Goal: Task Accomplishment & Management: Complete application form

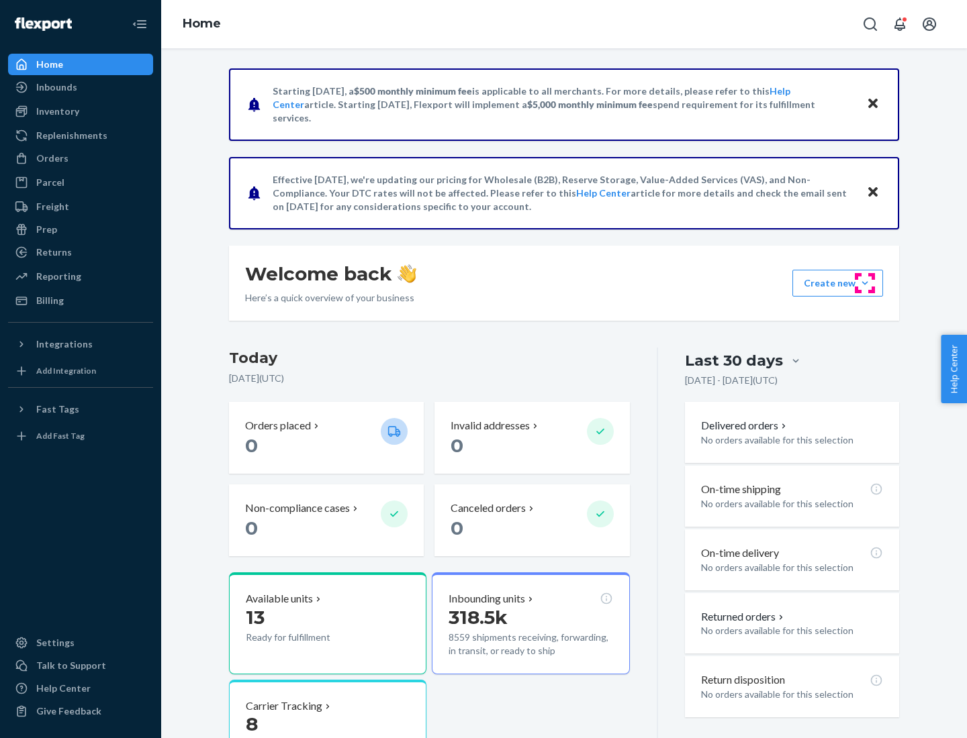
click at [865, 283] on button "Create new Create new inbound Create new order Create new product" at bounding box center [837, 283] width 91 height 27
click at [81, 87] on div "Inbounds" at bounding box center [80, 87] width 142 height 19
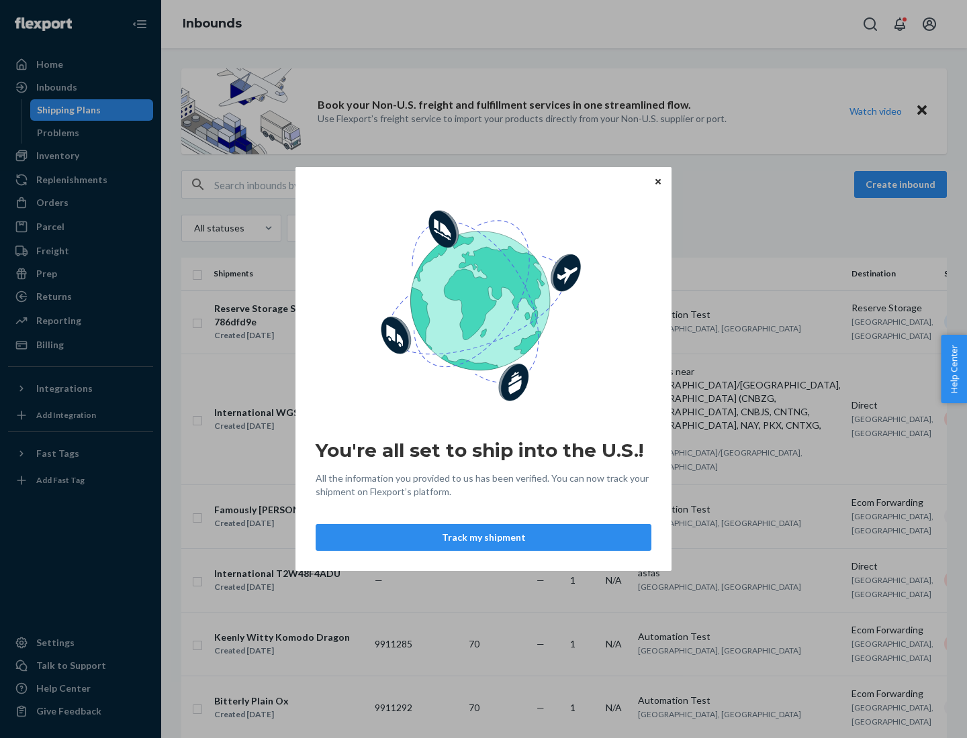
click at [483, 538] on button "Track my shipment" at bounding box center [484, 537] width 336 height 27
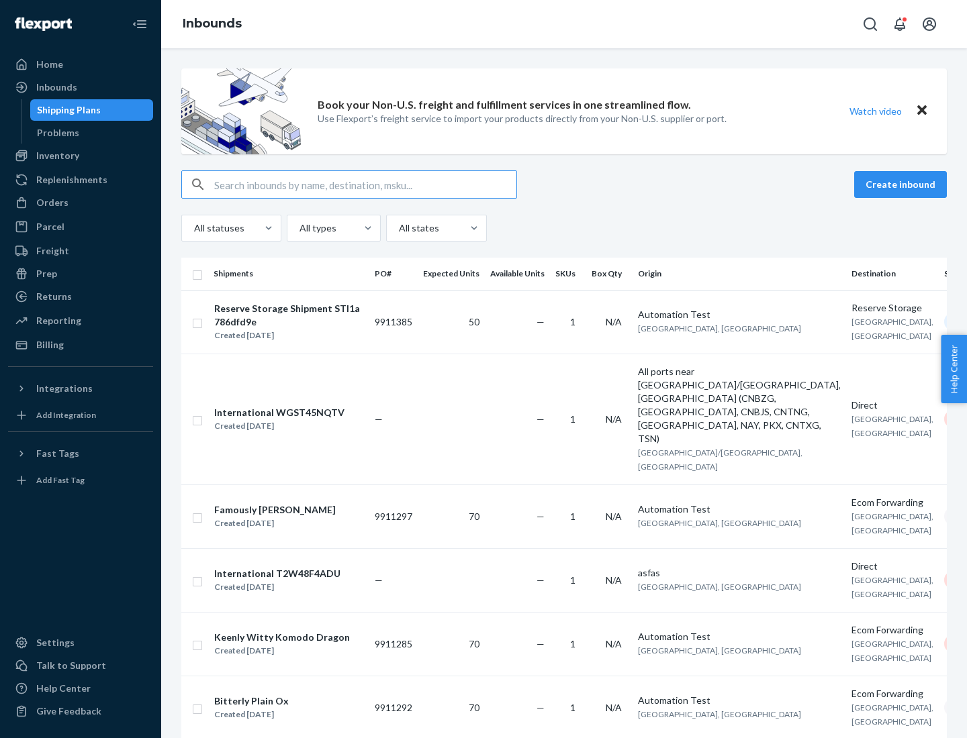
click at [902, 185] on button "Create inbound" at bounding box center [900, 184] width 93 height 27
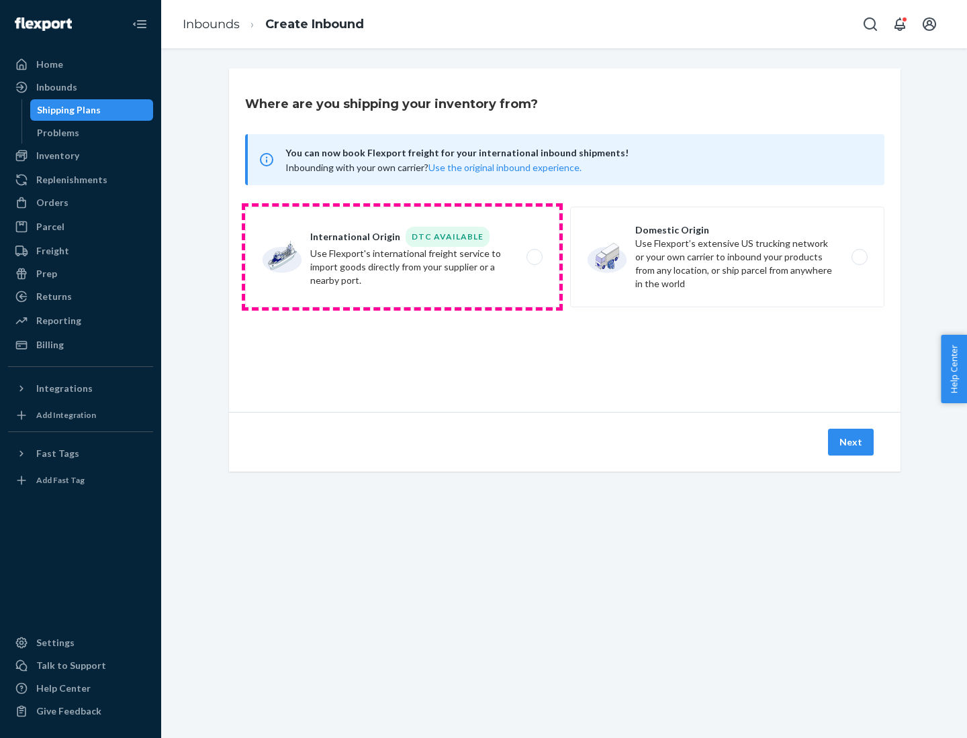
click at [402, 257] on label "International Origin DTC Available Use Flexport's international freight service…" at bounding box center [402, 257] width 314 height 101
click at [534, 257] on input "International Origin DTC Available Use Flexport's international freight service…" at bounding box center [538, 257] width 9 height 9
radio input "true"
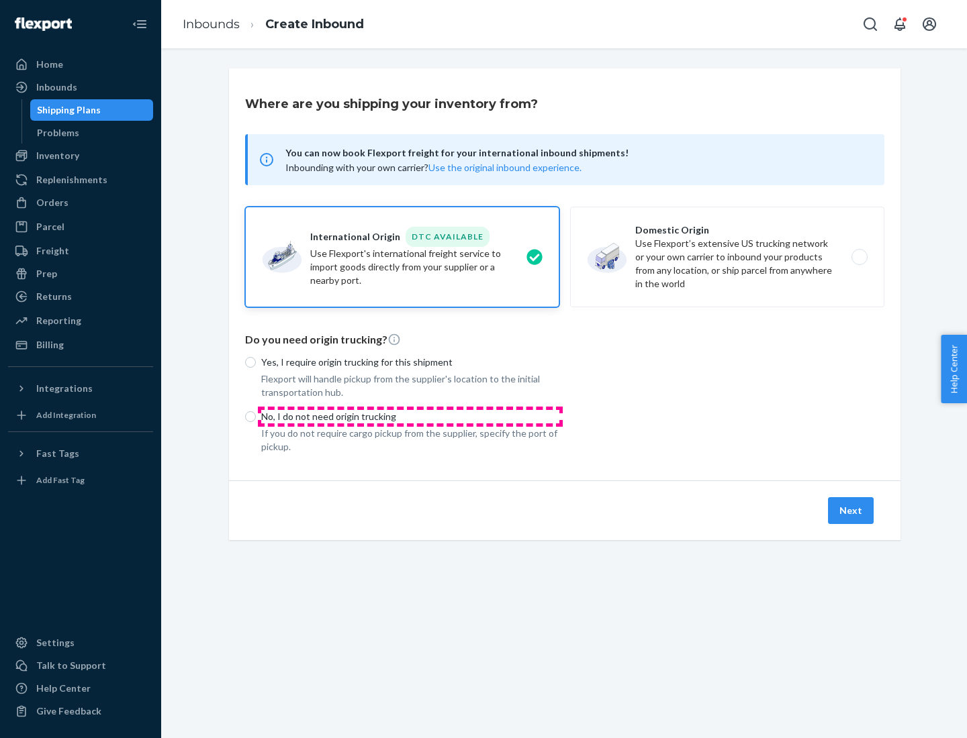
click at [410, 416] on p "No, I do not need origin trucking" at bounding box center [410, 416] width 298 height 13
click at [256, 416] on input "No, I do not need origin trucking" at bounding box center [250, 416] width 11 height 11
radio input "true"
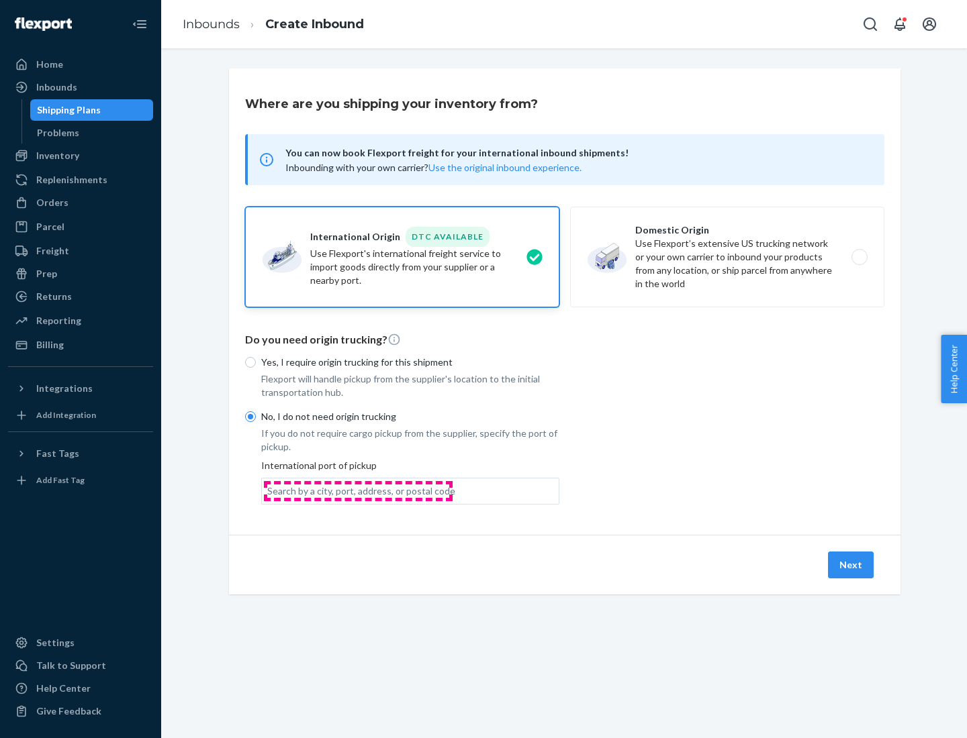
click at [358, 491] on div "Search by a city, port, address, or postal code" at bounding box center [361, 491] width 188 height 13
click at [269, 491] on input "Search by a city, port, address, or postal code" at bounding box center [267, 491] width 1 height 13
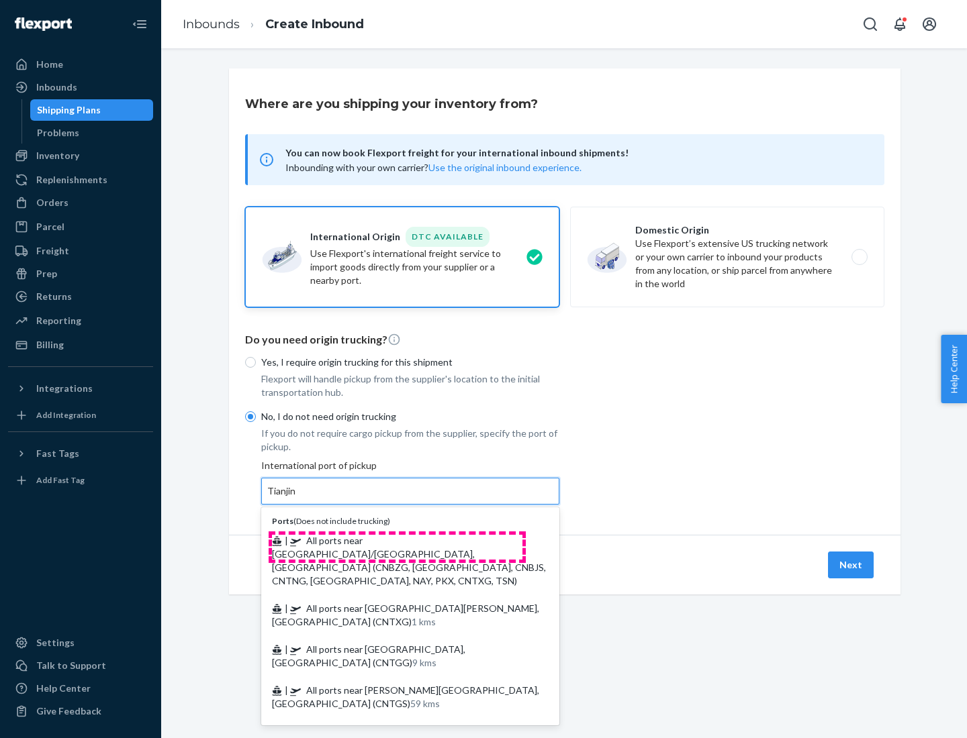
click at [397, 540] on span "| All ports near [GEOGRAPHIC_DATA]/[GEOGRAPHIC_DATA], [GEOGRAPHIC_DATA] (CNBZG,…" at bounding box center [409, 561] width 274 height 52
click at [297, 498] on input "Tianjin" at bounding box center [282, 491] width 30 height 13
type input "All ports near [GEOGRAPHIC_DATA]/[GEOGRAPHIC_DATA], [GEOGRAPHIC_DATA] (CNBZG, […"
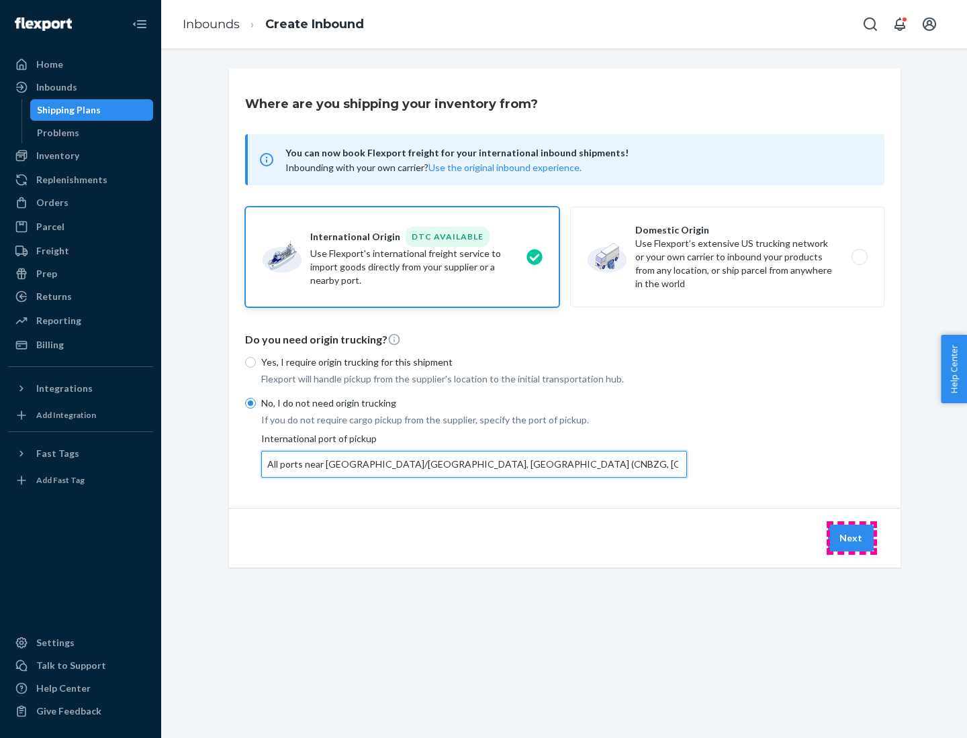
click at [851, 538] on button "Next" at bounding box center [851, 538] width 46 height 27
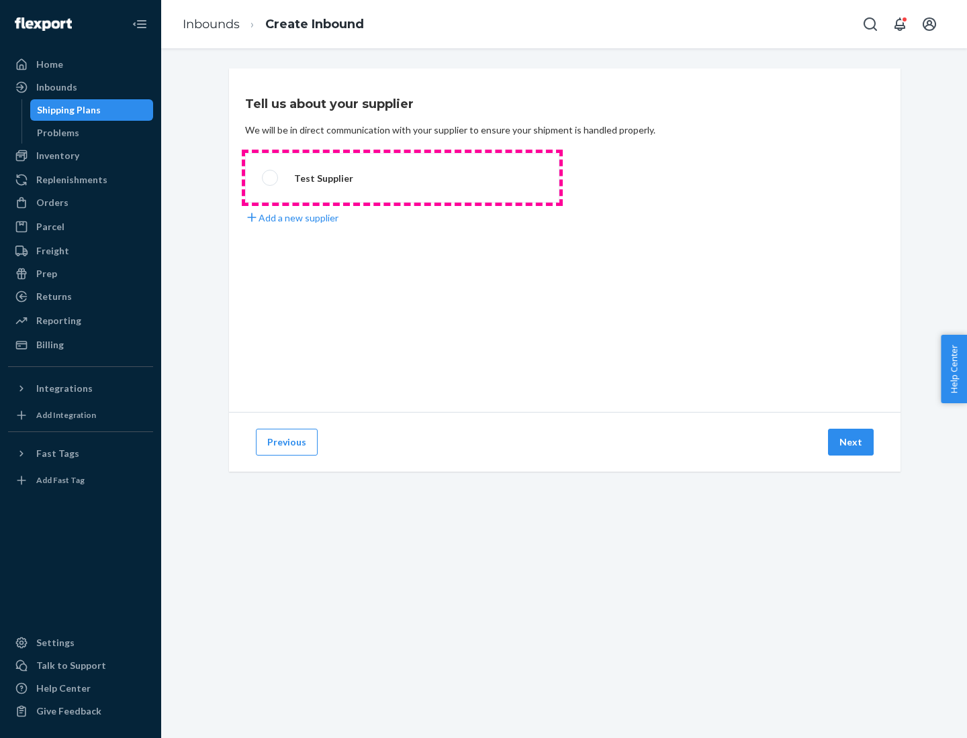
click at [402, 178] on label "Test Supplier" at bounding box center [402, 178] width 314 height 50
click at [271, 178] on input "Test Supplier" at bounding box center [266, 178] width 9 height 9
radio input "true"
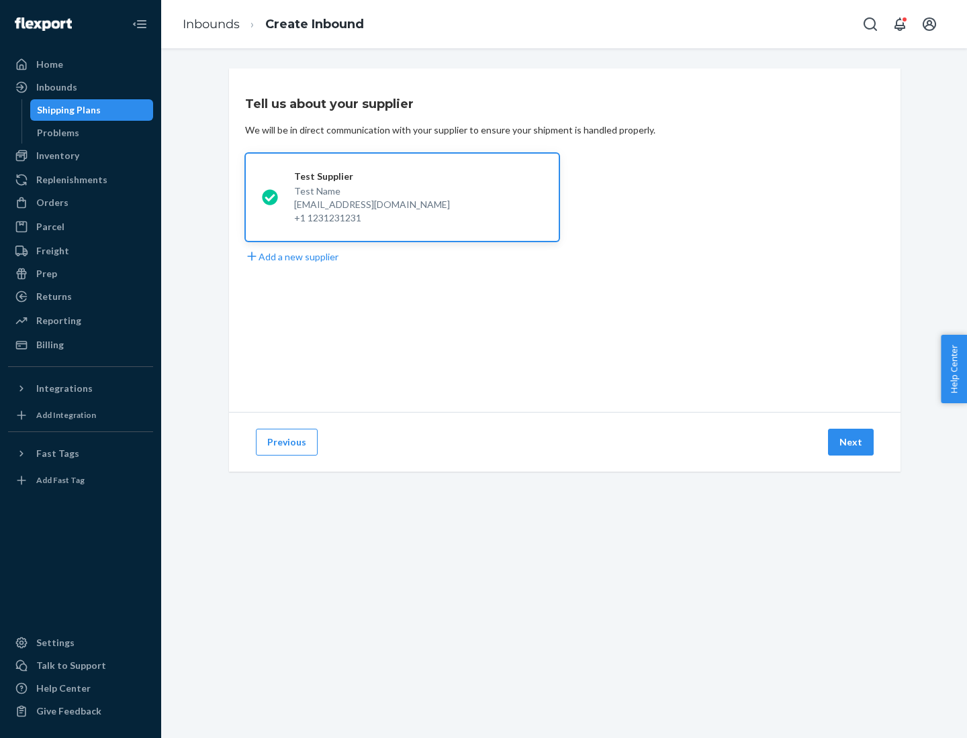
click at [851, 442] on button "Next" at bounding box center [851, 442] width 46 height 27
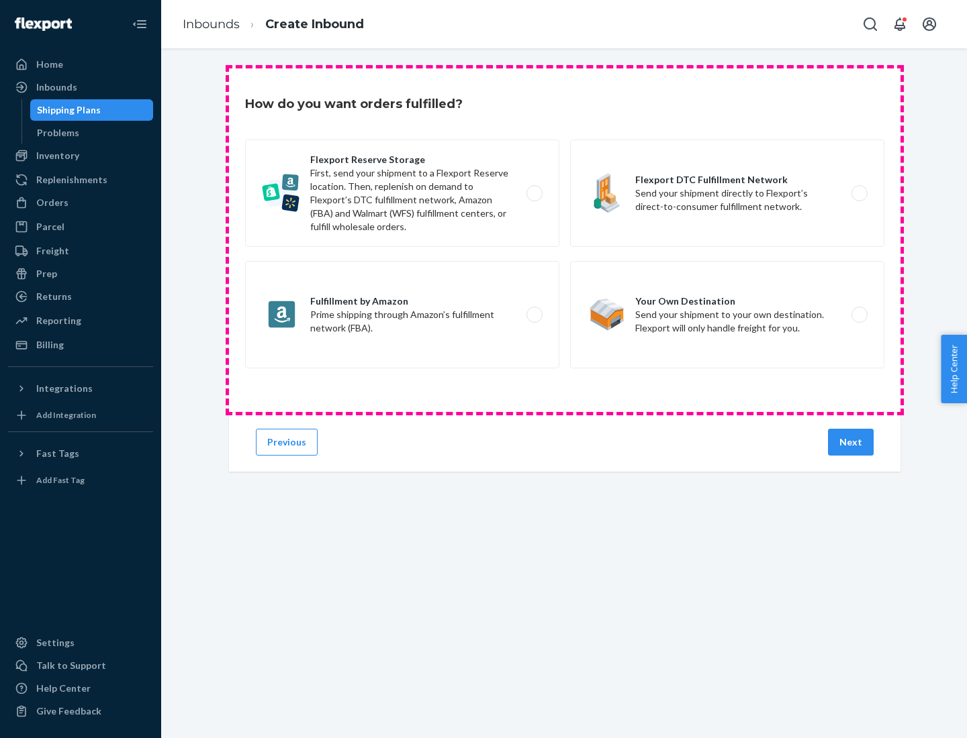
click at [565, 240] on div "Flexport Reserve Storage First, send your shipment to a Flexport Reserve locati…" at bounding box center [564, 256] width 639 height 232
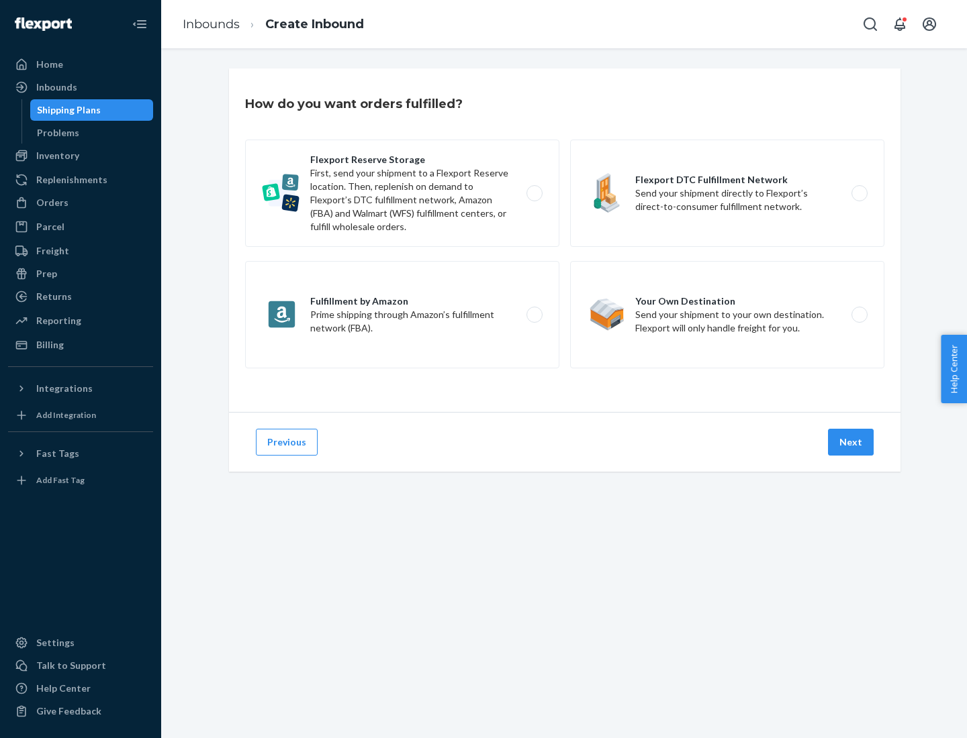
click at [727, 193] on label "Flexport DTC Fulfillment Network Send your shipment directly to Flexport’s dire…" at bounding box center [727, 193] width 314 height 107
click at [859, 193] on input "Flexport DTC Fulfillment Network Send your shipment directly to Flexport’s dire…" at bounding box center [863, 193] width 9 height 9
radio input "true"
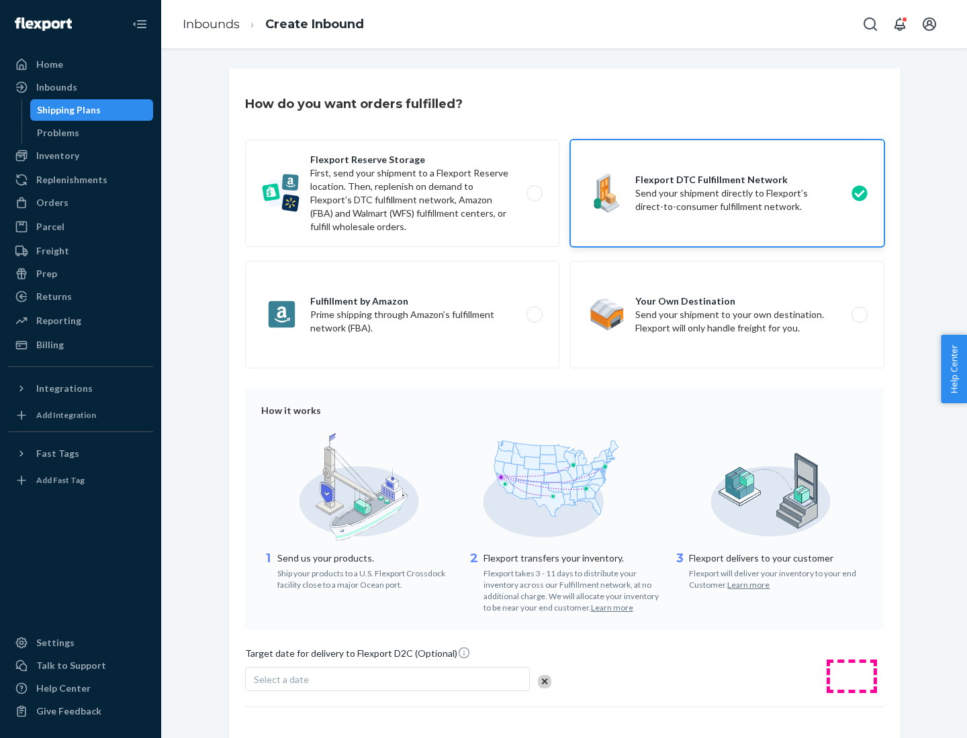
scroll to position [99, 0]
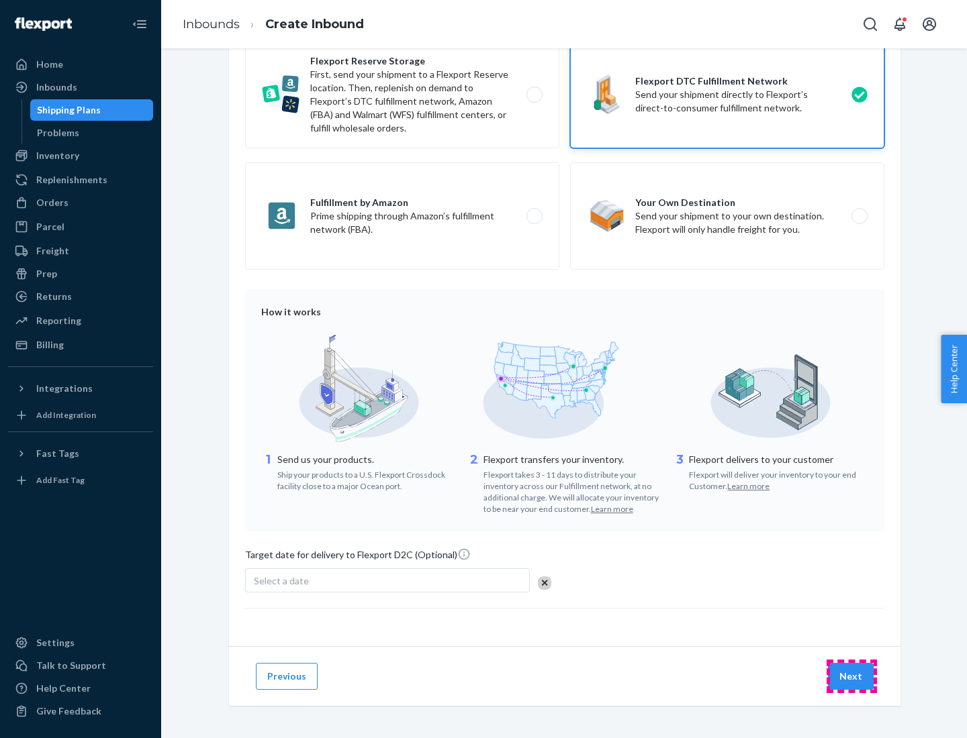
click at [851, 676] on button "Next" at bounding box center [851, 676] width 46 height 27
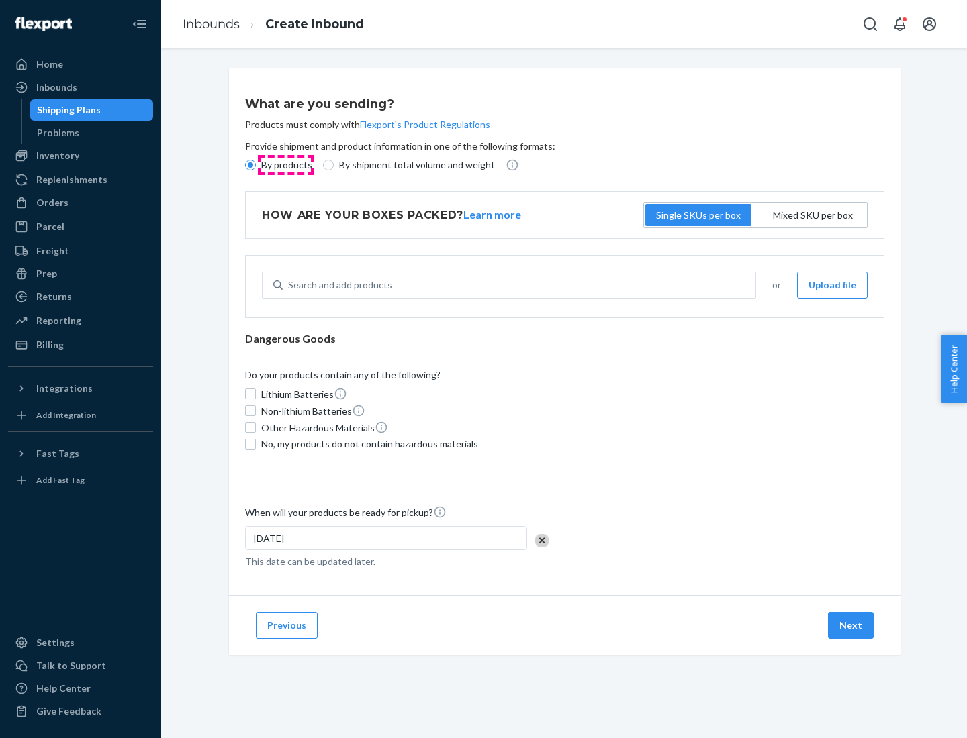
click at [285, 165] on p "By products" at bounding box center [286, 164] width 51 height 13
click at [256, 165] on input "By products" at bounding box center [250, 165] width 11 height 11
click at [338, 285] on div "Search and add products" at bounding box center [340, 285] width 104 height 13
click at [289, 285] on input "Search and add products" at bounding box center [288, 285] width 1 height 13
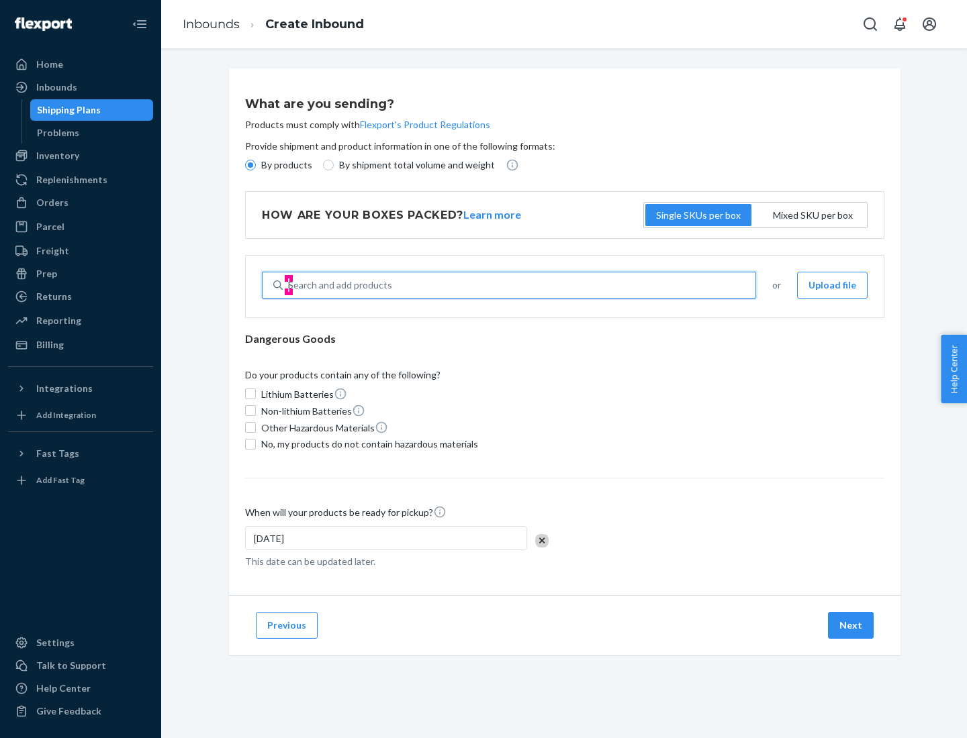
type input "basic"
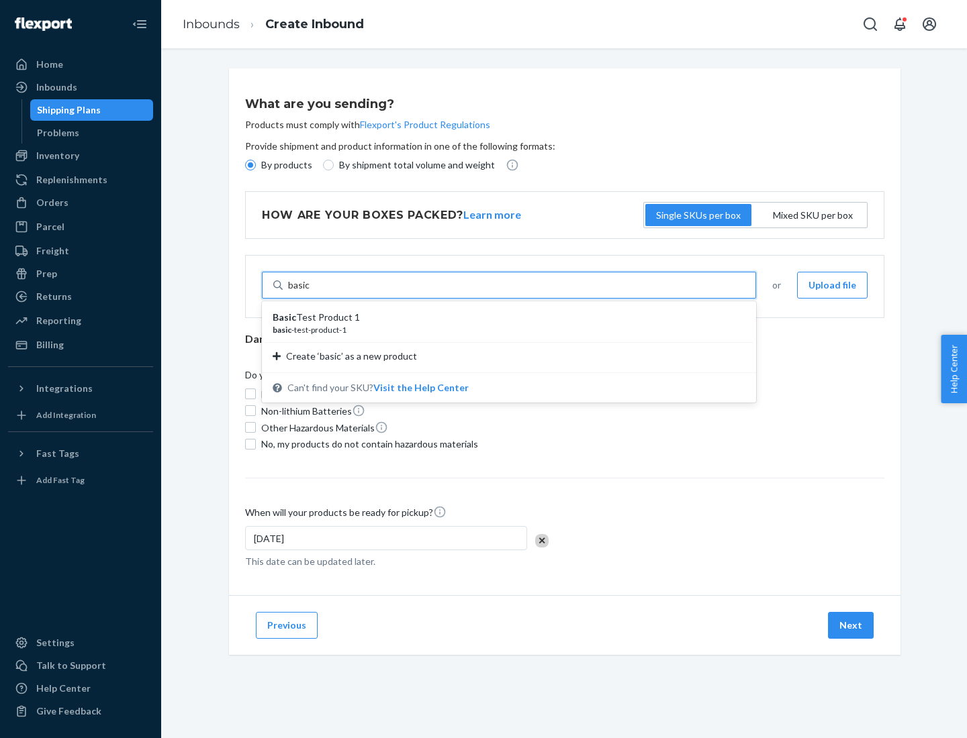
click at [504, 318] on div "Basic Test Product 1" at bounding box center [504, 317] width 462 height 13
click at [310, 292] on input "basic" at bounding box center [299, 285] width 22 height 13
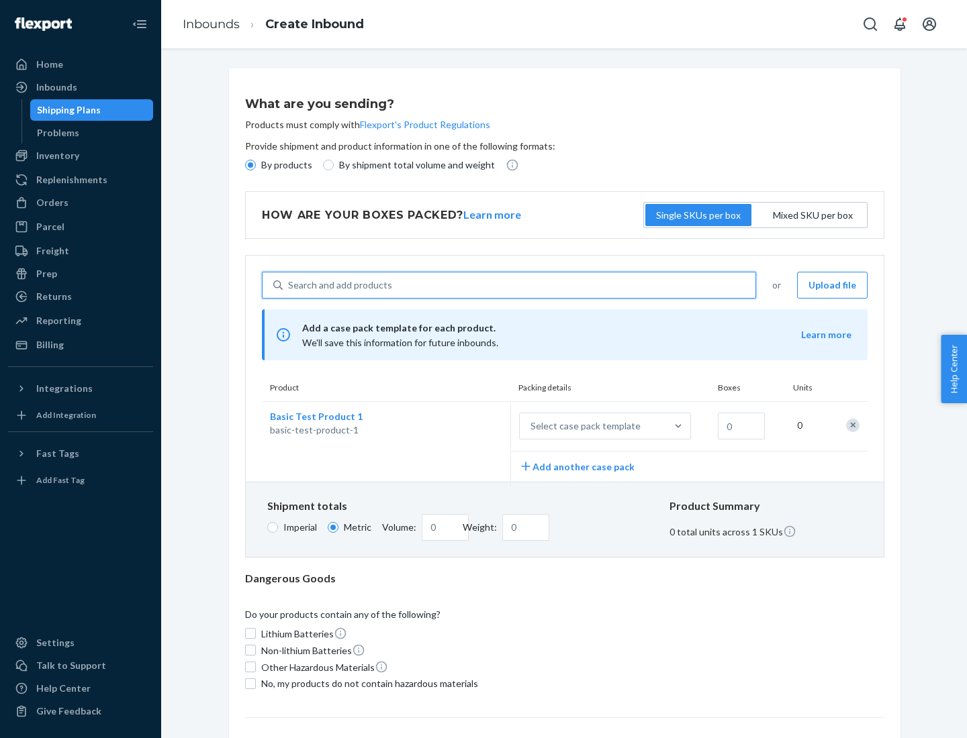
scroll to position [33, 0]
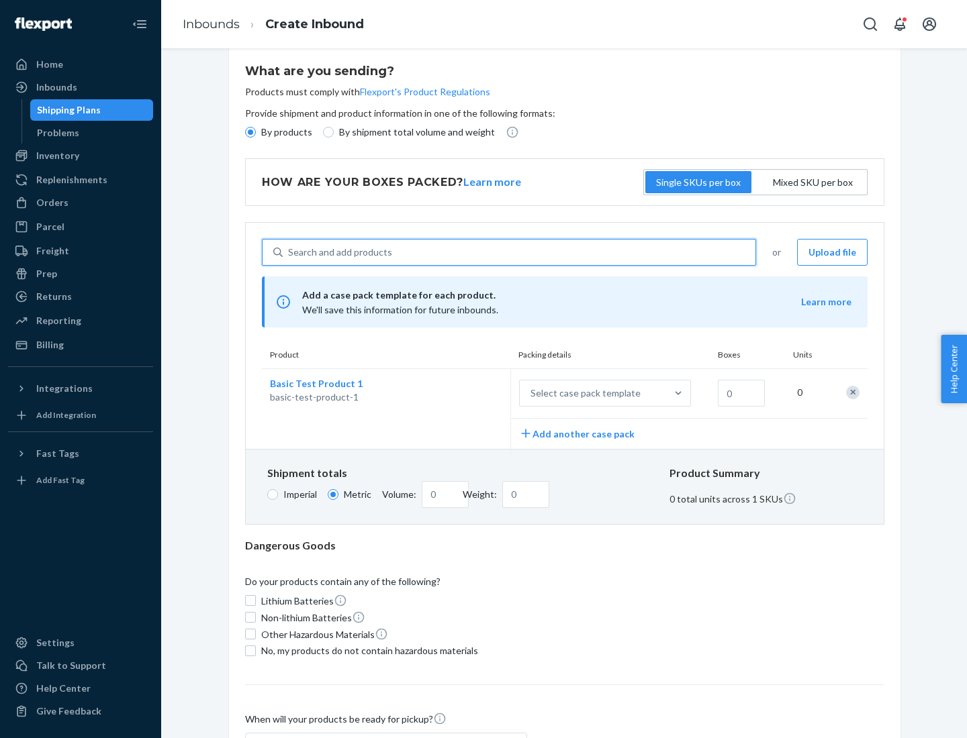
click at [583, 393] on div "Select case pack template" at bounding box center [585, 393] width 110 height 13
click at [464, 393] on input "Select case pack template" at bounding box center [464, 393] width 0 height 0
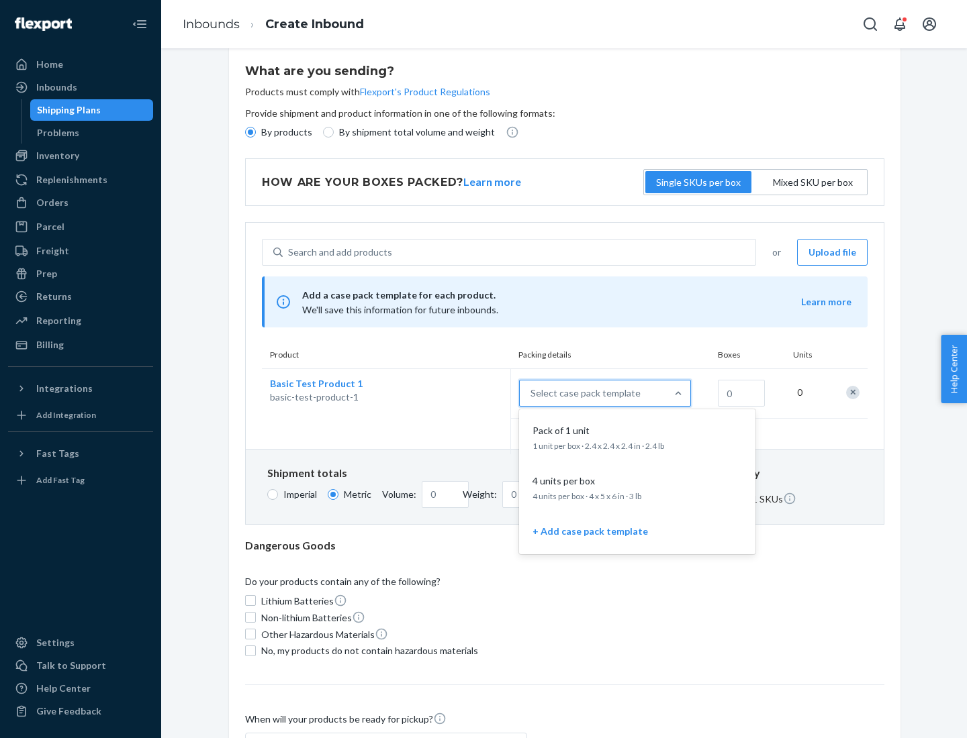
scroll to position [77, 0]
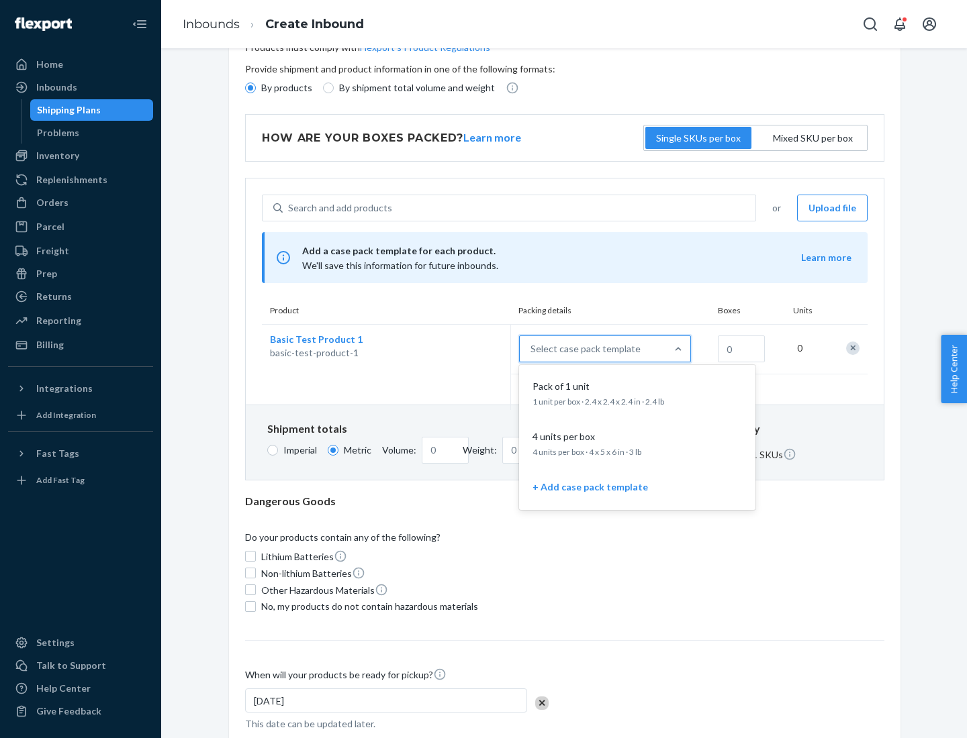
click at [637, 393] on div "Pack of 1 unit" at bounding box center [634, 386] width 215 height 13
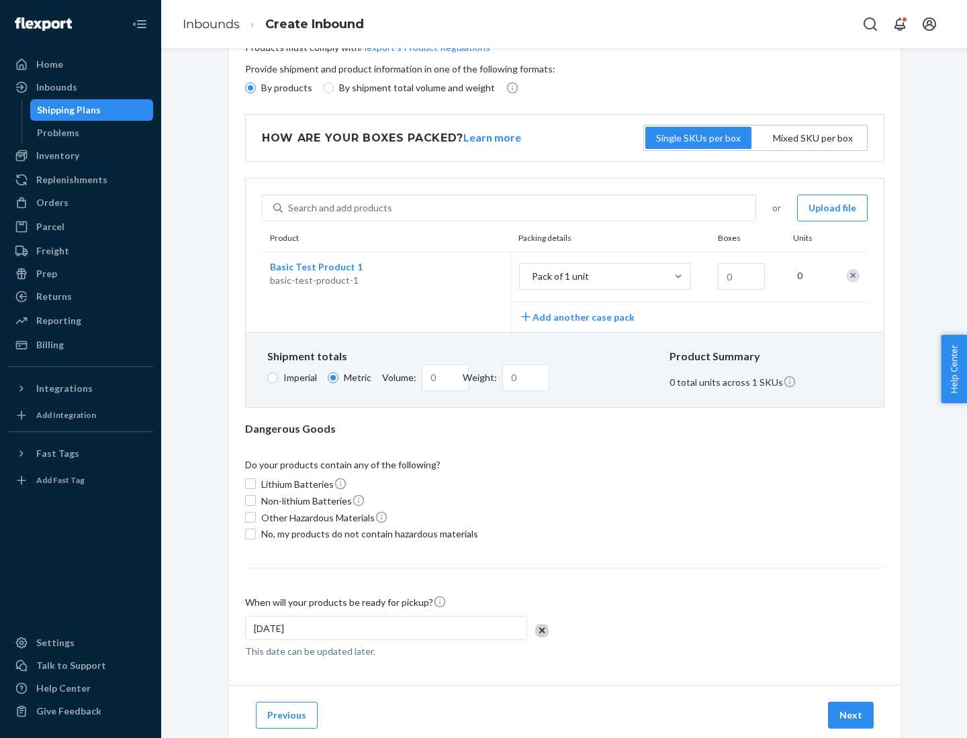
scroll to position [0, 0]
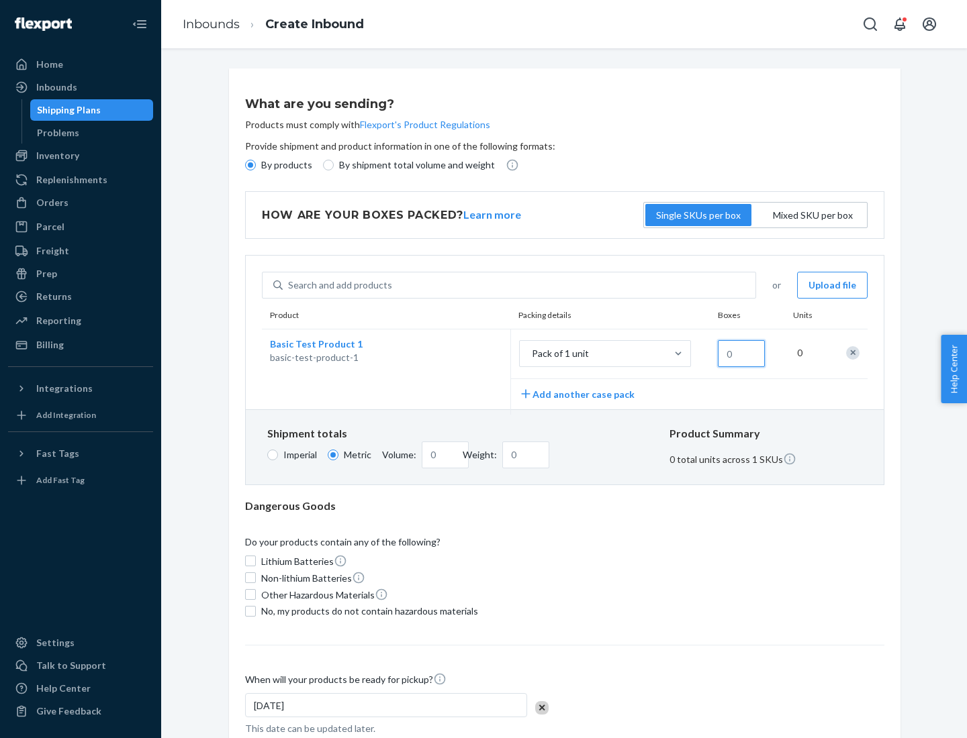
type input "1.09"
type input "1"
type input "10.89"
type input "10"
type input "0.02"
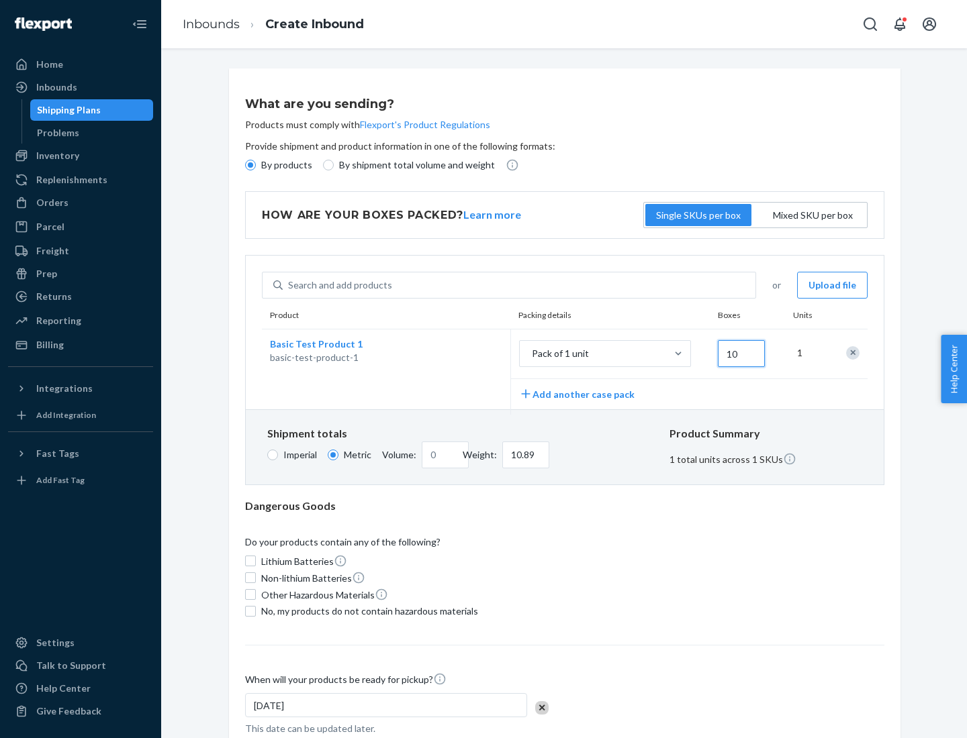
type input "108.86"
type input "100"
type input "0.23"
type input "1088.62"
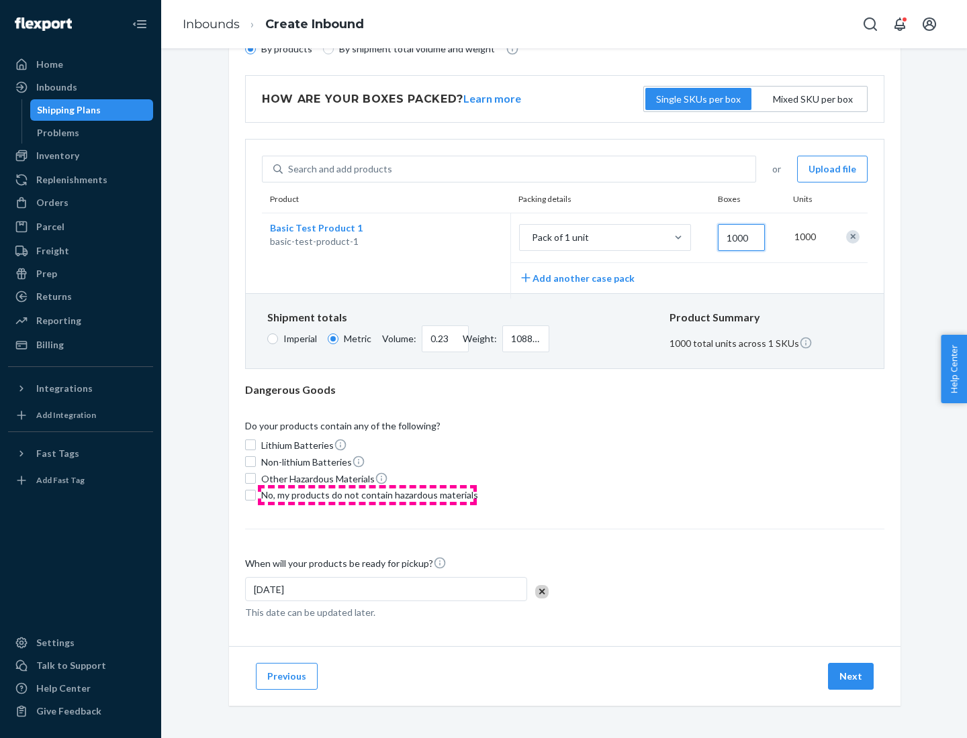
type input "1000"
click at [367, 495] on span "No, my products do not contain hazardous materials" at bounding box center [369, 495] width 217 height 13
click at [256, 495] on input "No, my products do not contain hazardous materials" at bounding box center [250, 495] width 11 height 11
checkbox input "true"
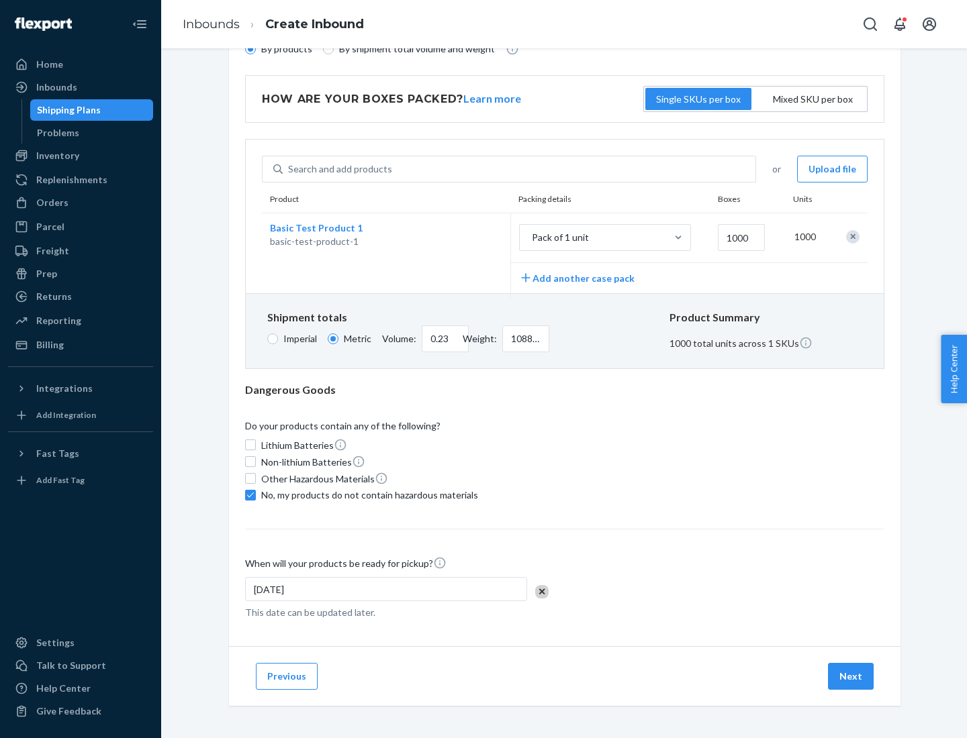
click at [851, 676] on button "Next" at bounding box center [851, 676] width 46 height 27
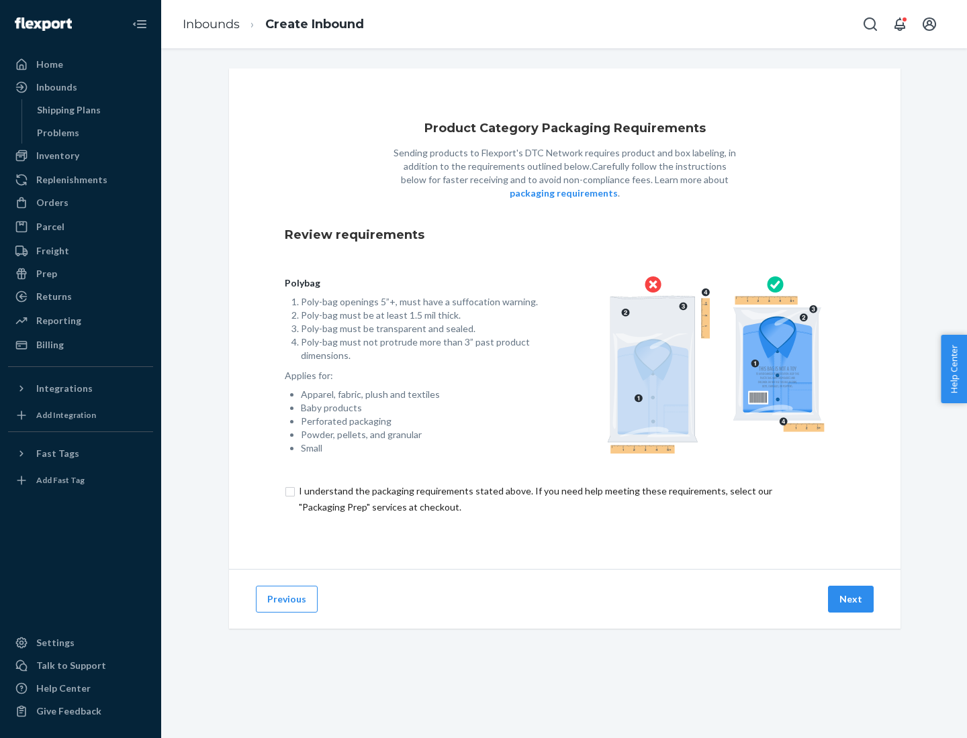
click at [565, 499] on input "checkbox" at bounding box center [565, 499] width 560 height 32
checkbox input "true"
click at [851, 599] on button "Next" at bounding box center [851, 599] width 46 height 27
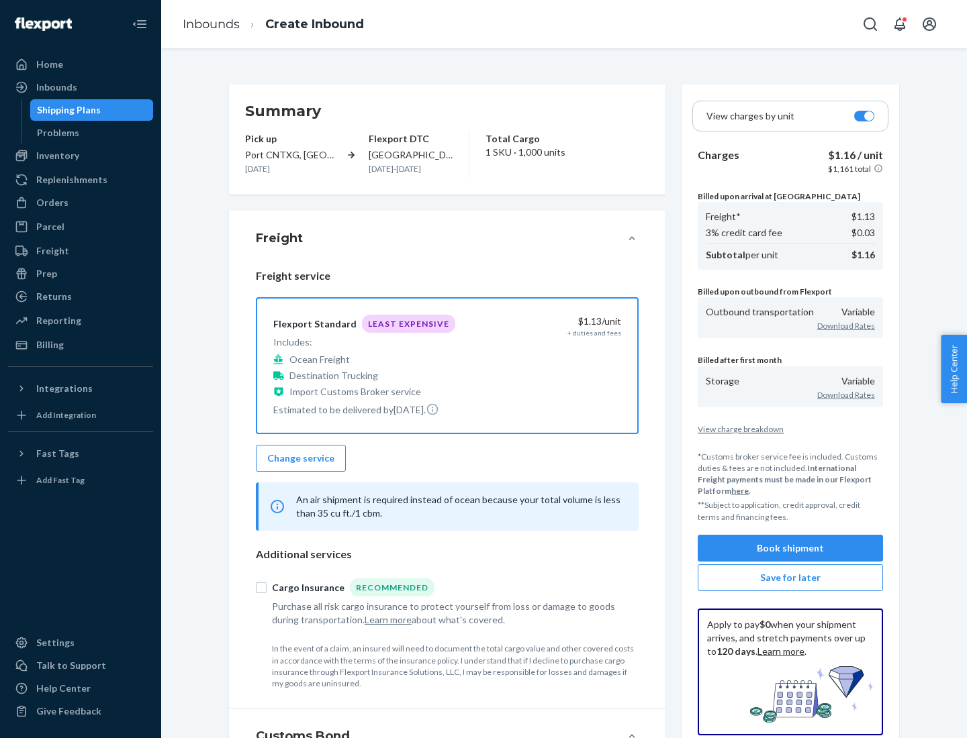
scroll to position [155, 0]
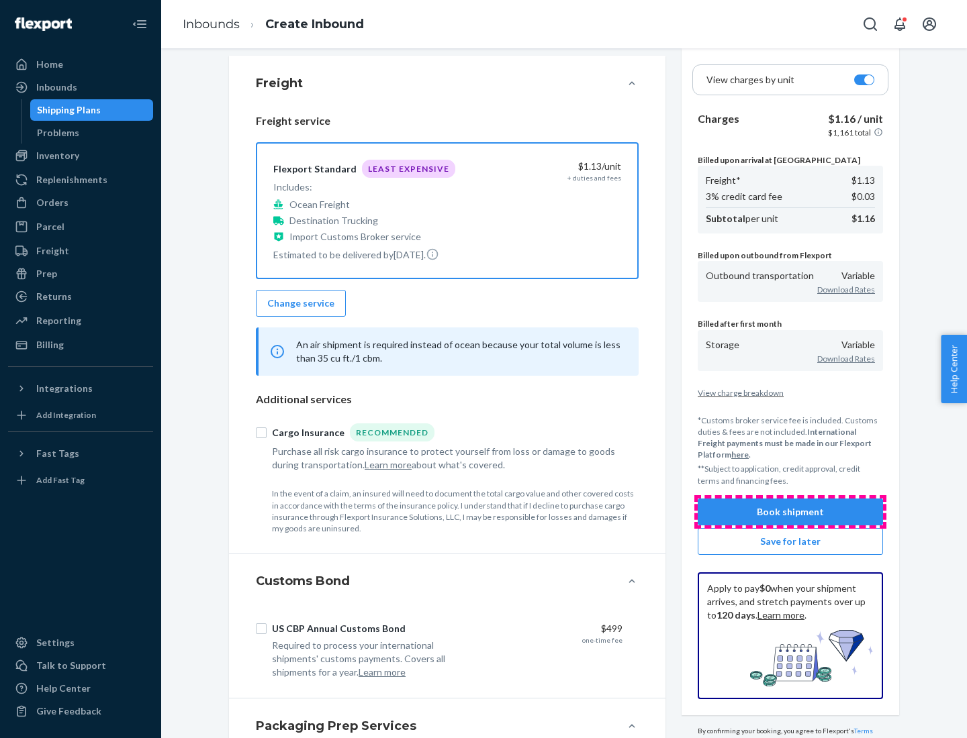
click at [790, 512] on button "Book shipment" at bounding box center [789, 512] width 185 height 27
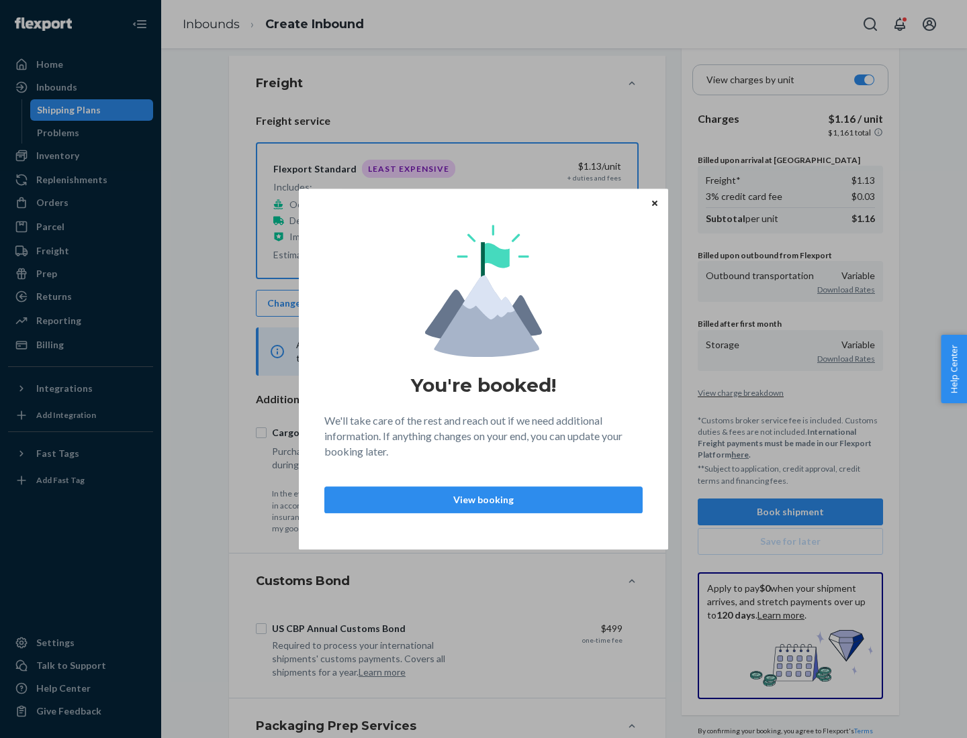
click at [483, 499] on p "View booking" at bounding box center [483, 499] width 295 height 13
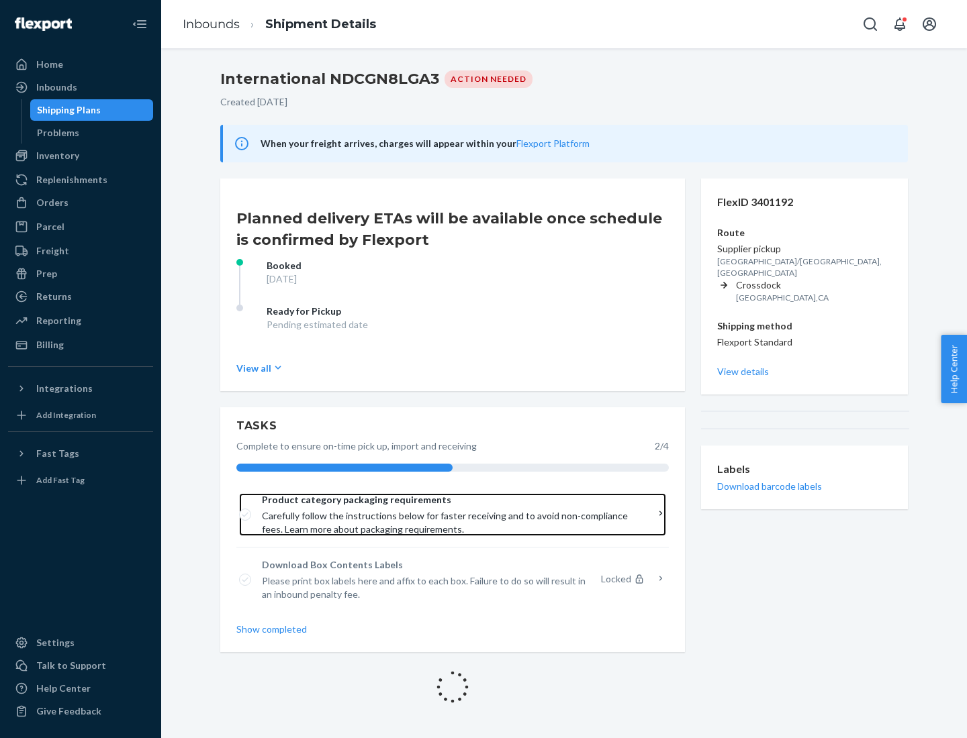
click at [448, 500] on span "Product category packaging requirements" at bounding box center [448, 499] width 372 height 13
